Goal: Find specific page/section: Find specific page/section

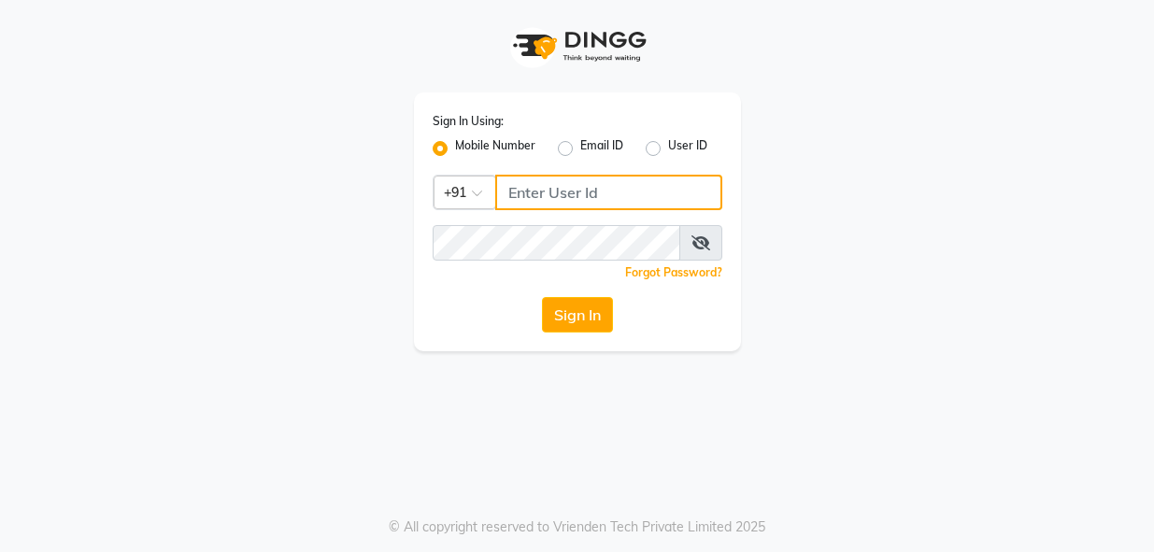
type input "9655301000"
drag, startPoint x: 0, startPoint y: 0, endPoint x: 583, endPoint y: 308, distance: 659.6
click at [583, 308] on button "Sign In" at bounding box center [577, 315] width 71 height 36
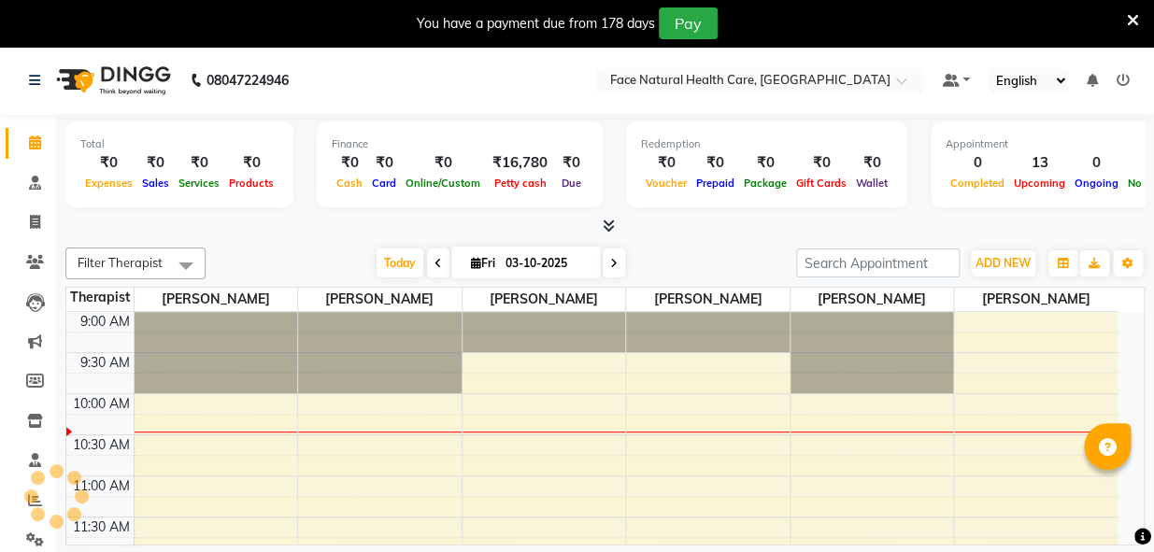
select select "en"
